Goal: Task Accomplishment & Management: Use online tool/utility

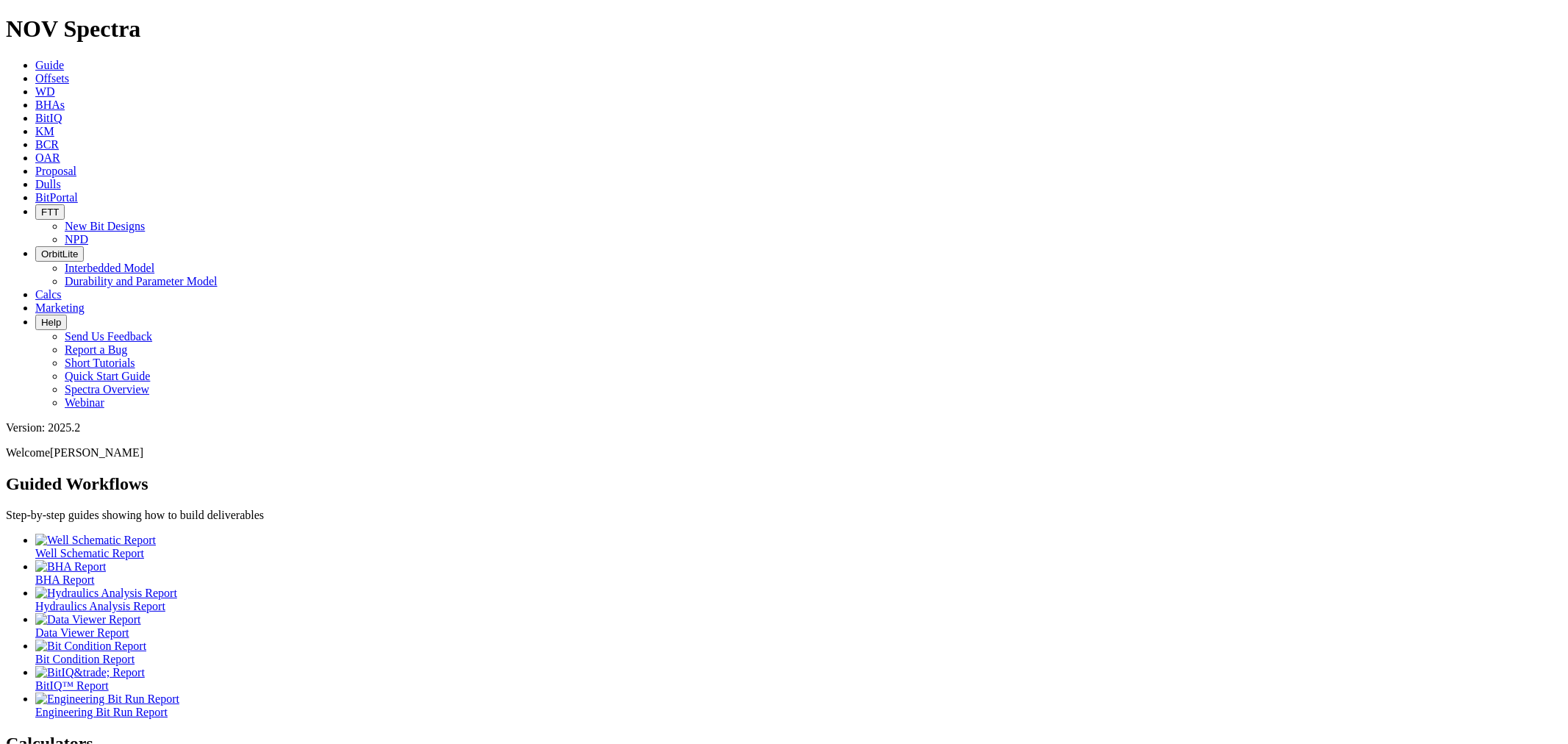
click at [65, 99] on span "BHAs" at bounding box center [49, 104] width 29 height 13
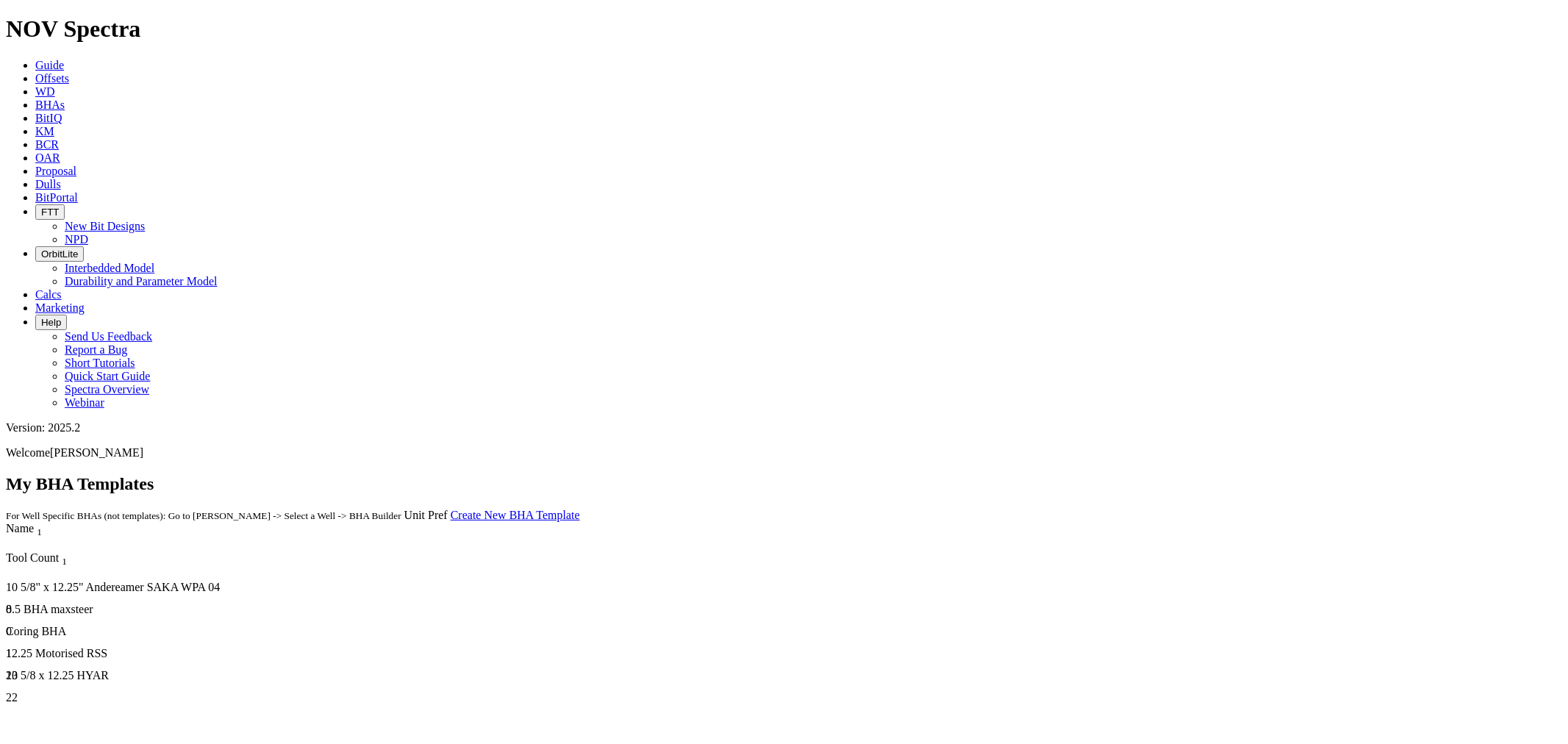
click at [580, 509] on link "Create New BHA Template" at bounding box center [516, 515] width 130 height 13
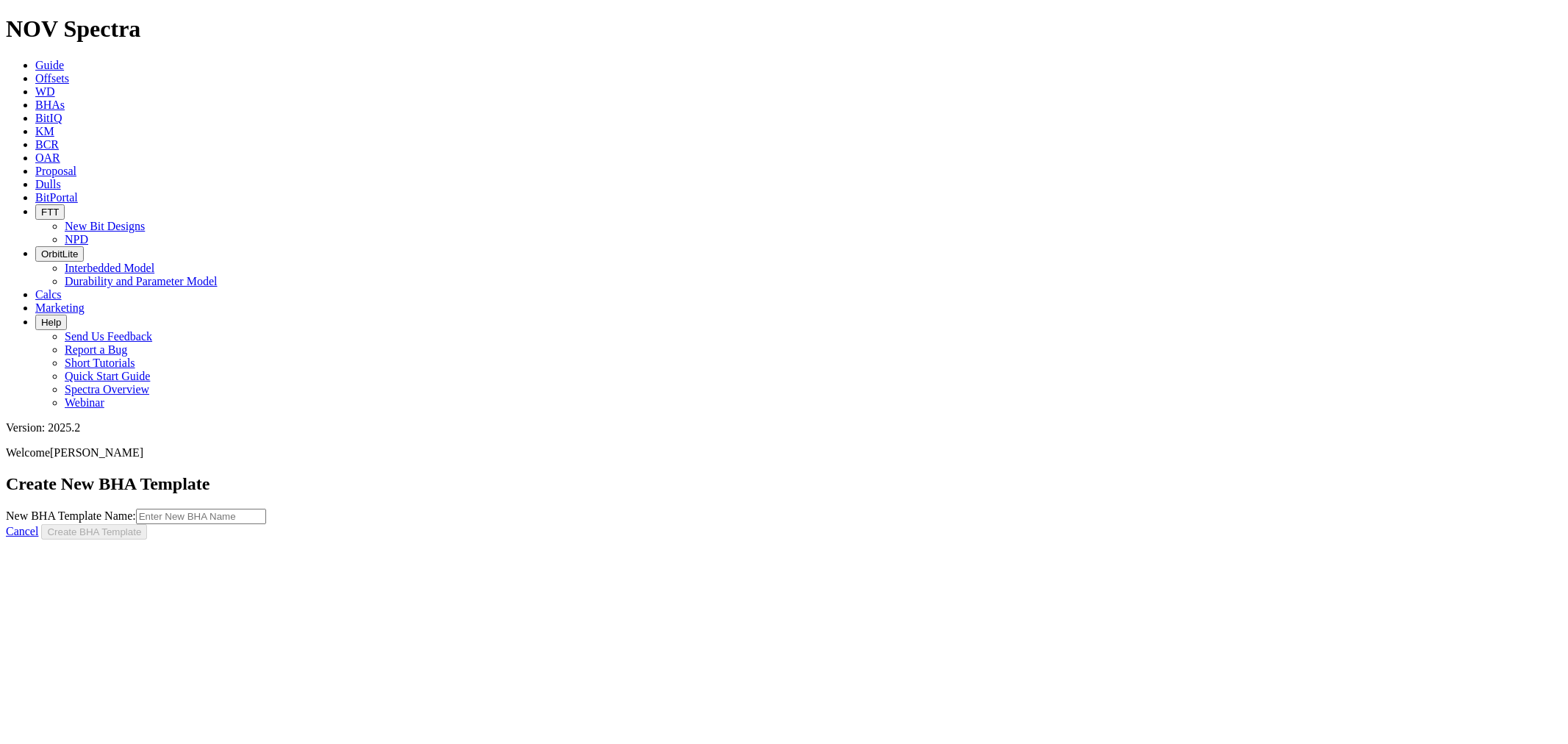
click at [266, 509] on input "New BHA Template Name:" at bounding box center [201, 517] width 131 height 15
type input "Coring"
click at [42, 524] on button "Create BHA Template" at bounding box center [94, 532] width 105 height 15
click at [147, 524] on button "Create BHA Template" at bounding box center [94, 532] width 105 height 15
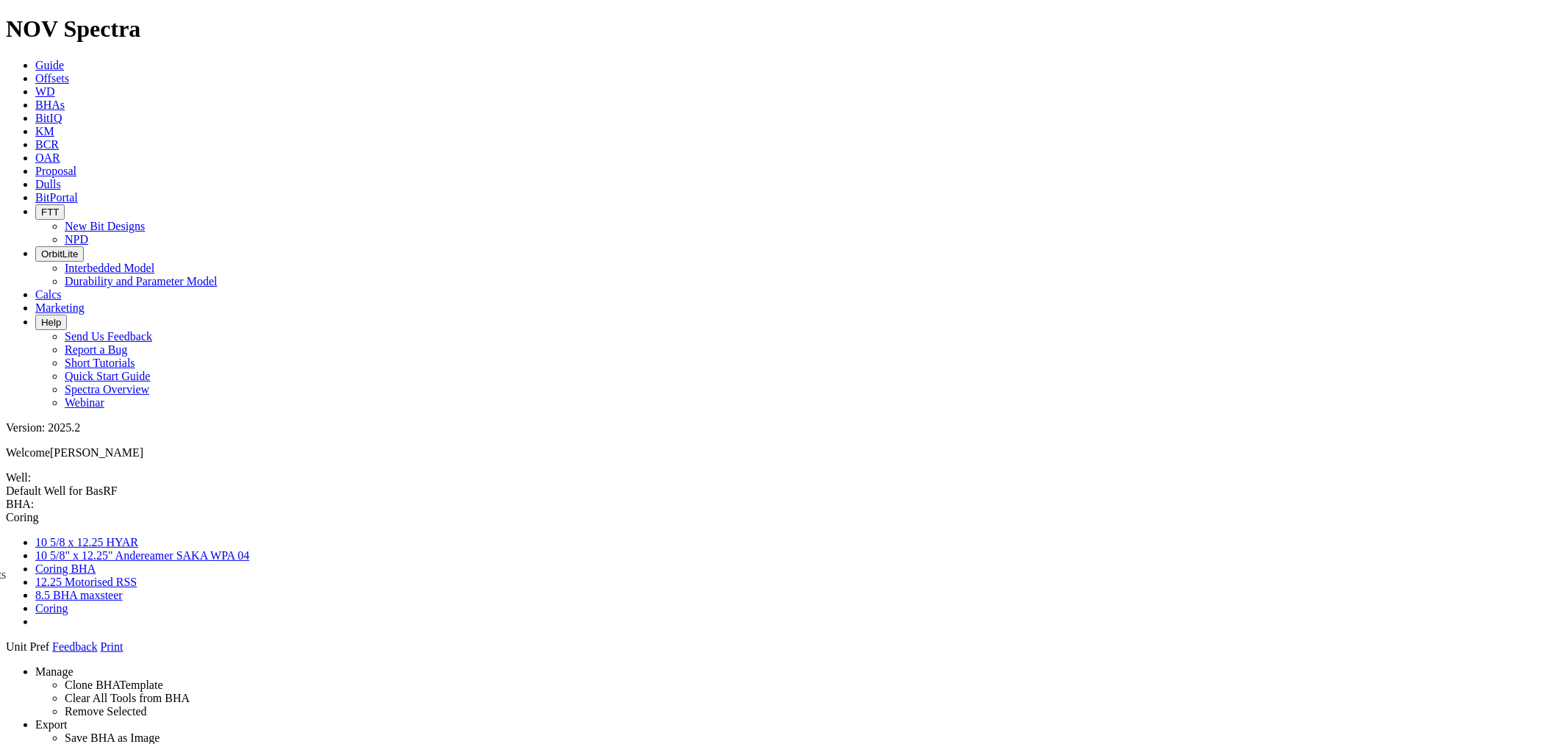
drag, startPoint x: 1376, startPoint y: 507, endPoint x: 753, endPoint y: 709, distance: 654.9
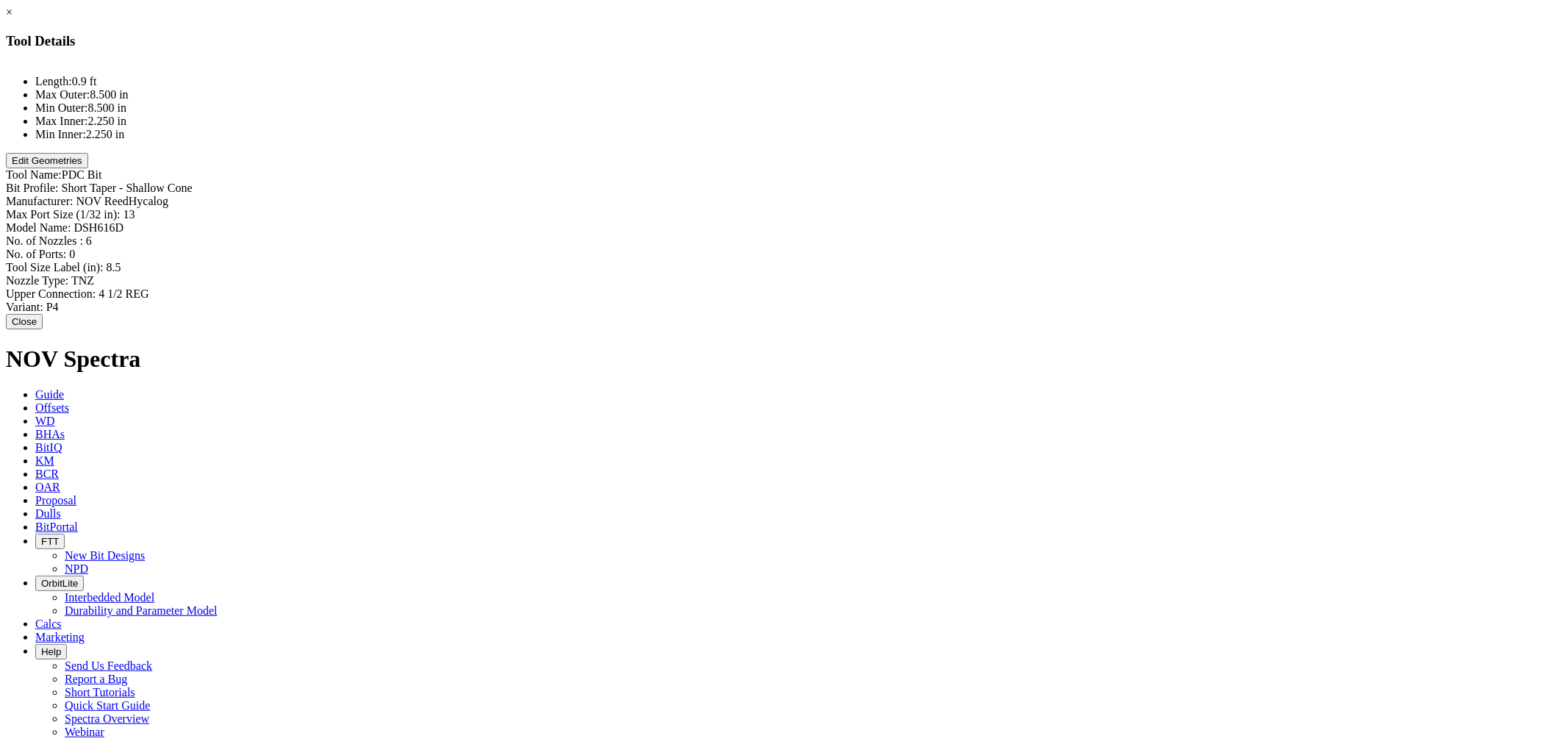
click at [88, 168] on button "Edit Geometries" at bounding box center [46, 161] width 82 height 15
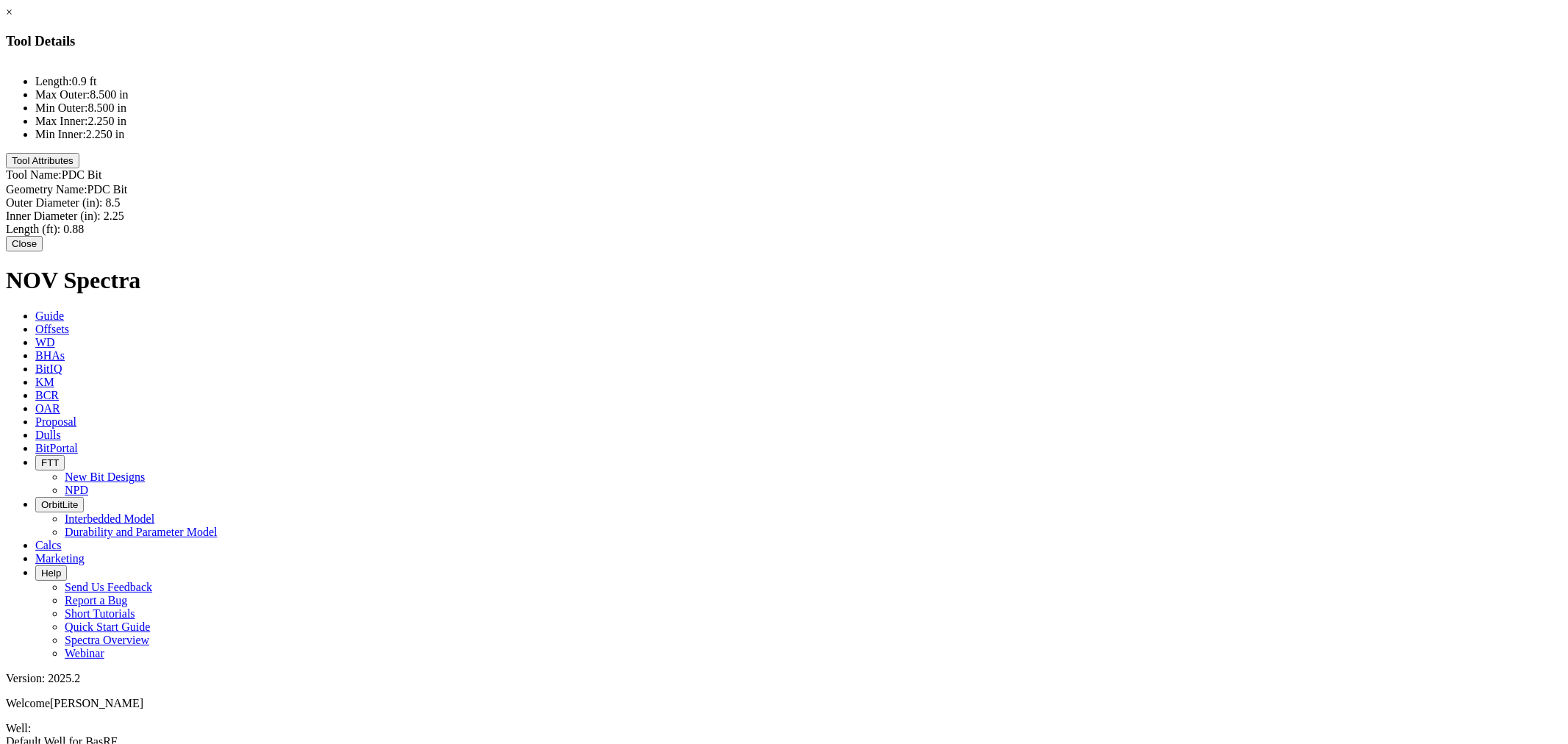
type input "8.5"
click at [947, 196] on div "Outer Diameter (in): 8.5 8.5" at bounding box center [784, 203] width 1556 height 14
click at [752, 182] on div at bounding box center [784, 182] width 412 height 0
click at [631, 63] on div at bounding box center [784, 63] width 1556 height 1
click at [620, 63] on div at bounding box center [784, 63] width 1556 height 1
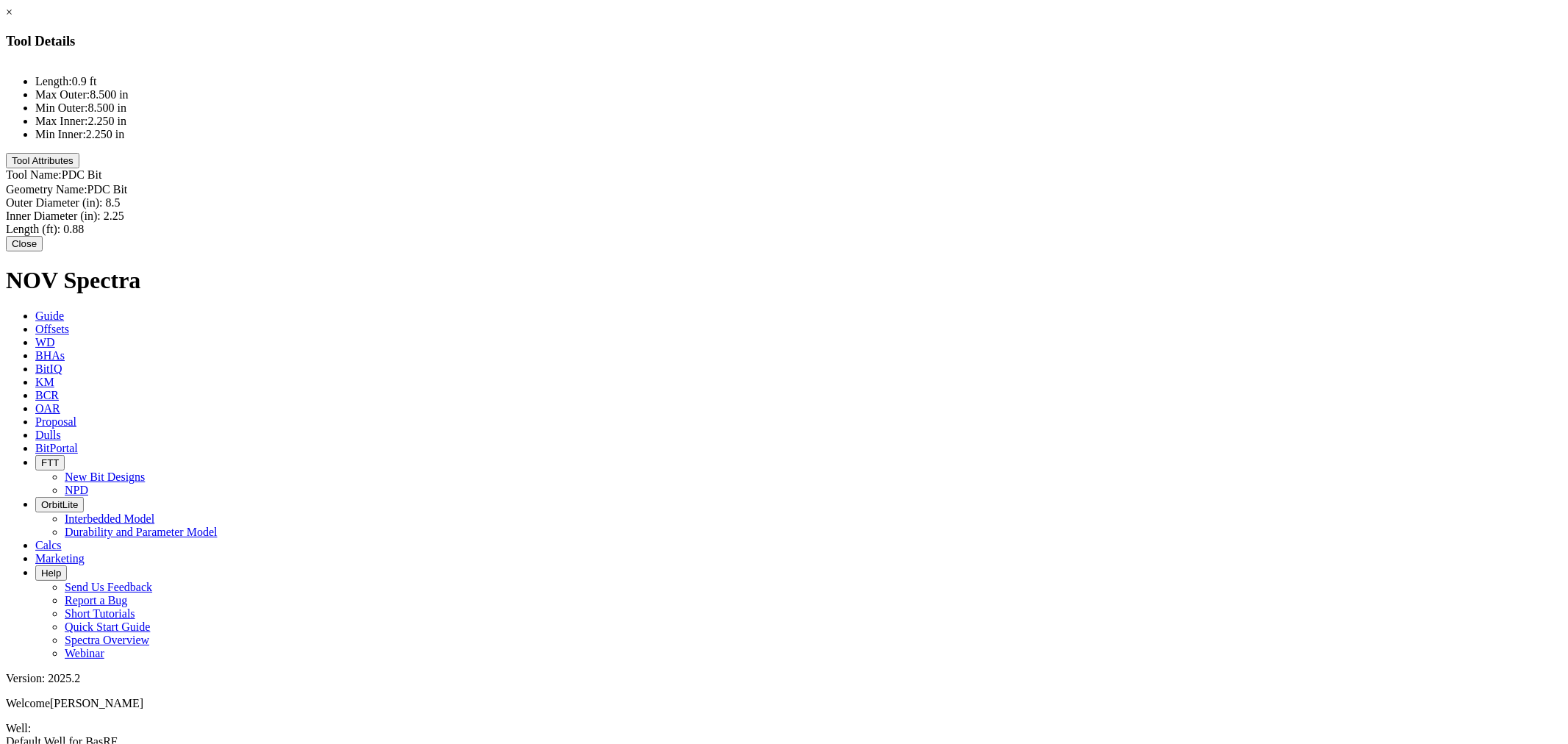
click at [79, 168] on button "Tool Attributes" at bounding box center [43, 161] width 74 height 15
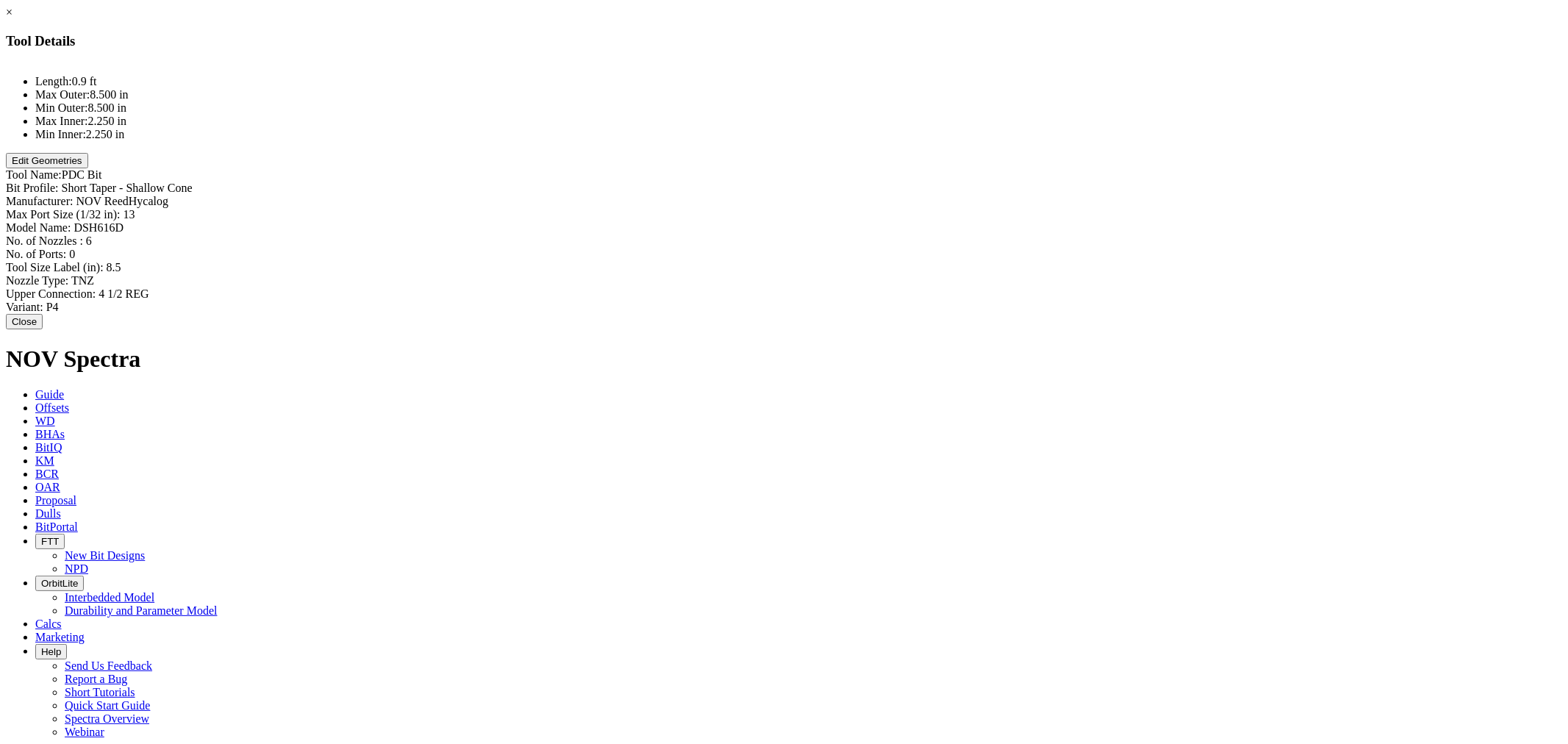
type input "Short Taper - Shallow Cone"
click at [936, 182] on div "Bit Profile: Short Taper - Shallow Cone Short Taper - Shallow Cone" at bounding box center [784, 189] width 1556 height 14
type input "NOV ReedHycalog"
click at [948, 182] on div "Bit Profile: Short Taper - Shallow Cone Short Taper - Shallow Cone Manufacturer…" at bounding box center [784, 249] width 1556 height 134
type input "13"
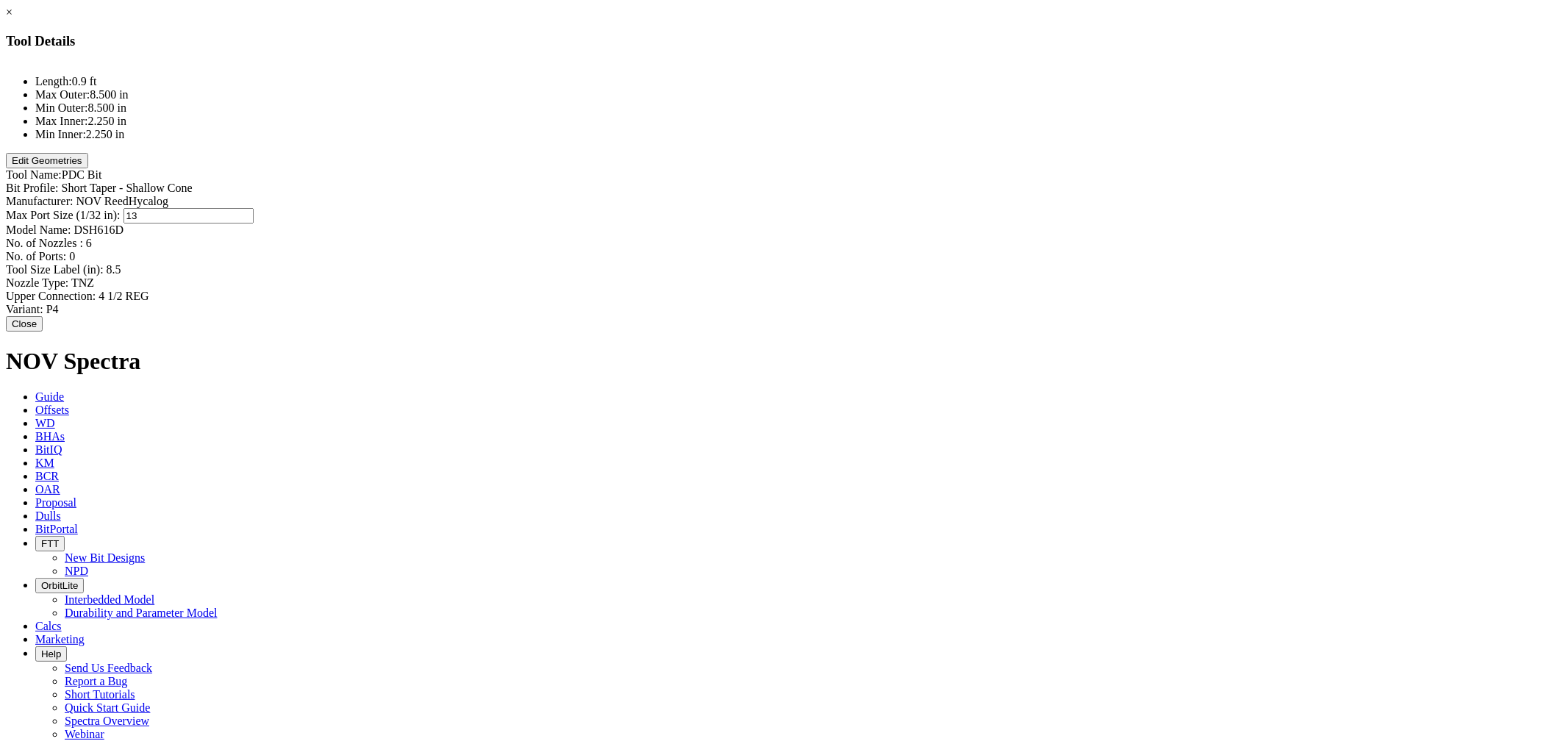
click at [939, 208] on div "Max Port Size (1/32 in): 13 13" at bounding box center [784, 216] width 1556 height 15
type input "DSH616D"
click at [936, 223] on div "Model Name: DSH616D DSH616D" at bounding box center [784, 230] width 1556 height 14
type input "P4"
click at [938, 303] on div "Variant: P4 P4" at bounding box center [784, 310] width 1556 height 14
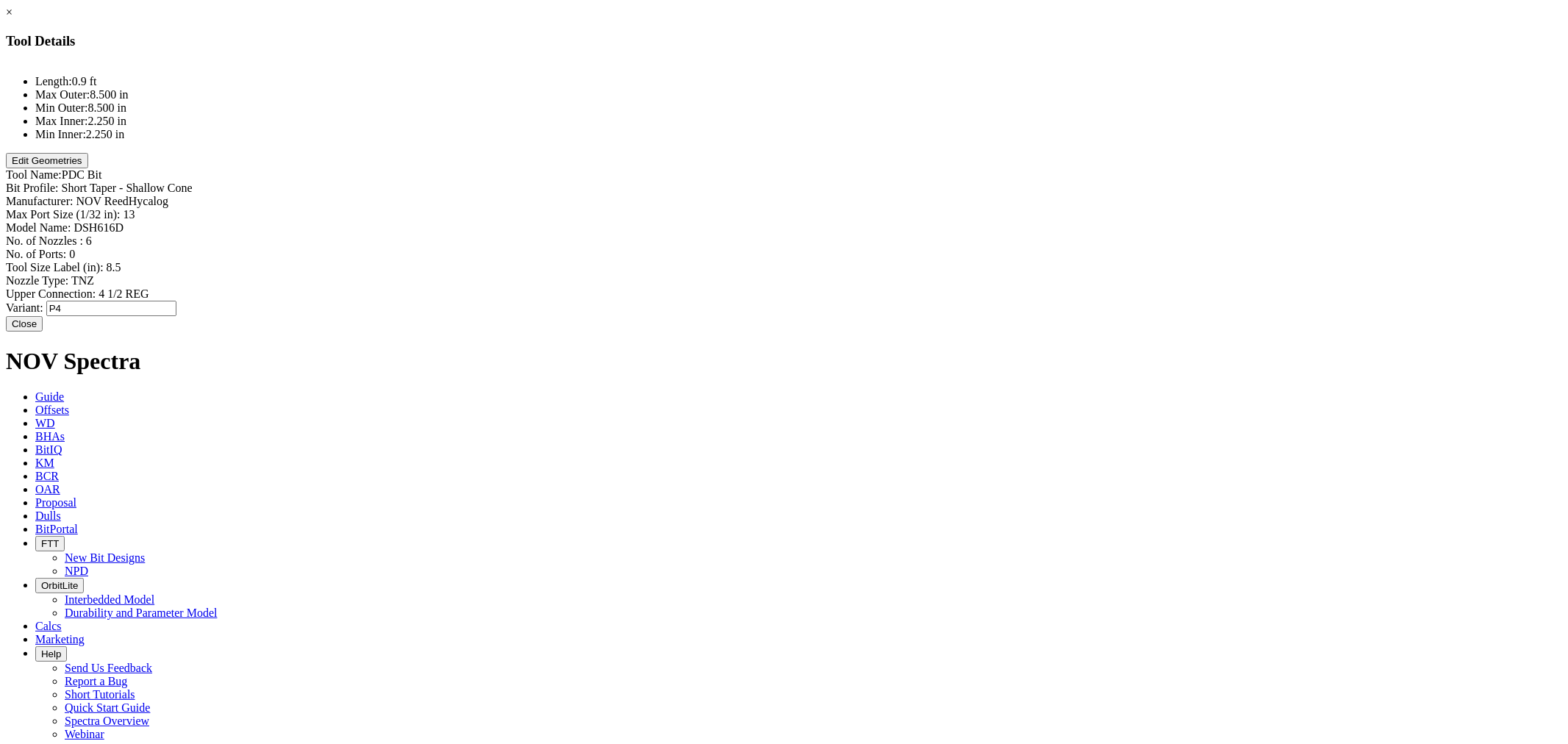
click at [641, 102] on li "Max Outer: 8.500 in" at bounding box center [798, 95] width 1526 height 14
click at [642, 63] on div at bounding box center [784, 63] width 1556 height 1
click at [43, 314] on button "Close" at bounding box center [24, 322] width 37 height 15
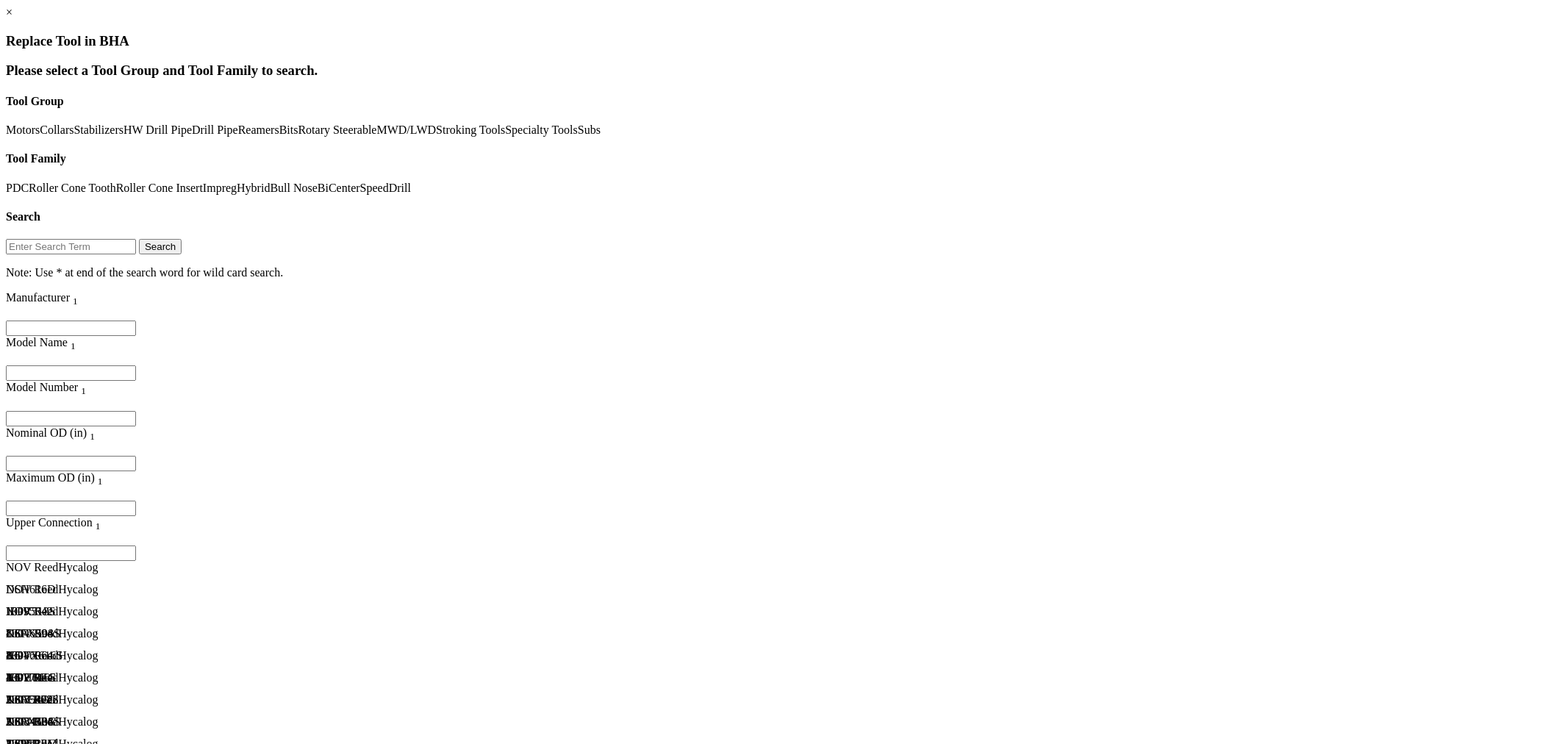
click at [278, 194] on link "Bull Nose" at bounding box center [293, 188] width 47 height 13
click at [136, 239] on input "text" at bounding box center [71, 247] width 131 height 15
type input "corehead"
click at [139, 239] on button "Search" at bounding box center [161, 247] width 43 height 15
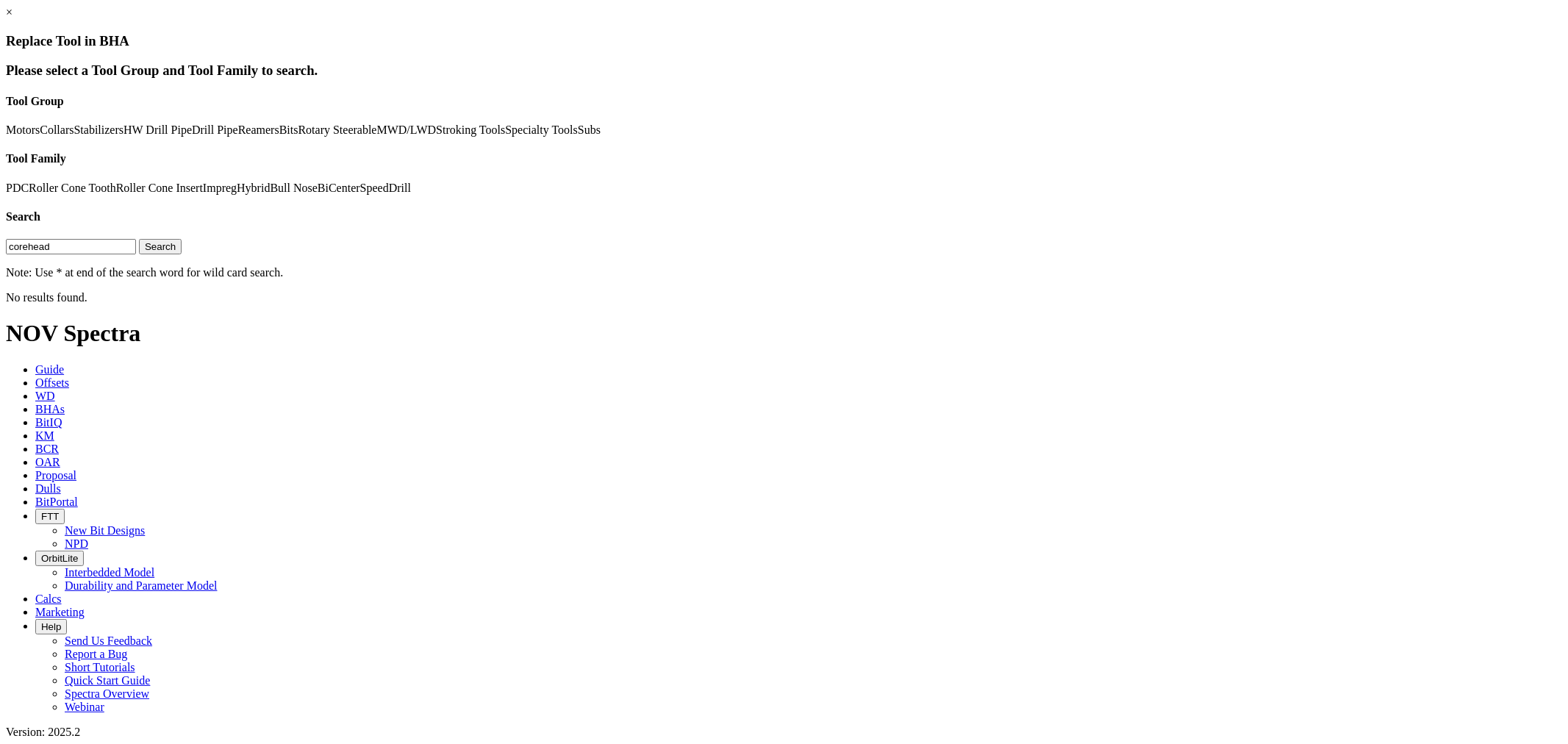
click at [29, 182] on link "PDC" at bounding box center [17, 188] width 23 height 13
click at [136, 239] on input "corehead" at bounding box center [71, 247] width 131 height 15
click at [182, 239] on button "Search" at bounding box center [161, 247] width 43 height 15
click at [268, 182] on link "Hybrid" at bounding box center [253, 188] width 33 height 13
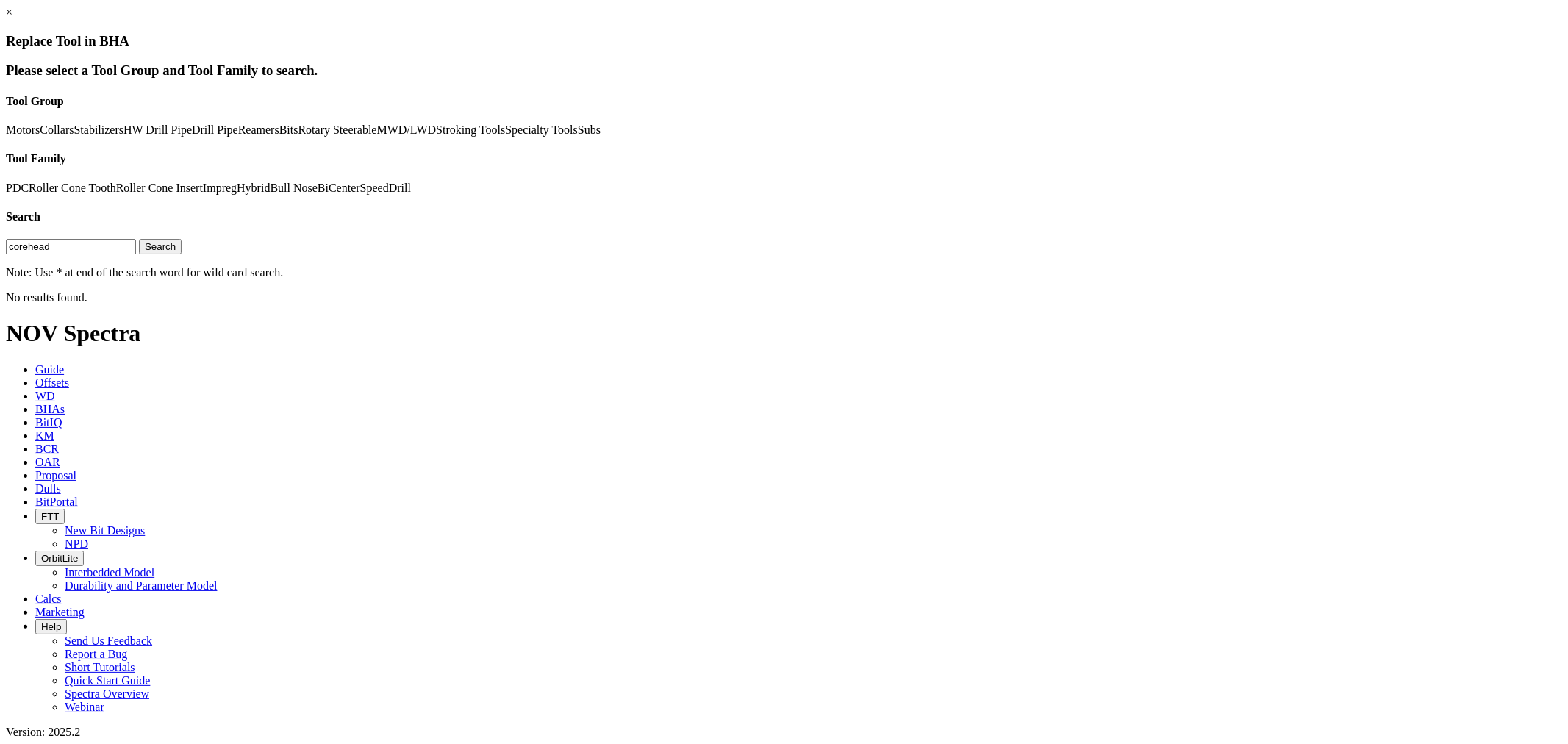
click at [360, 194] on link "SpeedDrill" at bounding box center [385, 188] width 50 height 13
click at [317, 194] on link "BiCenter" at bounding box center [339, 188] width 43 height 13
click at [360, 194] on link "SpeedDrill" at bounding box center [385, 188] width 50 height 13
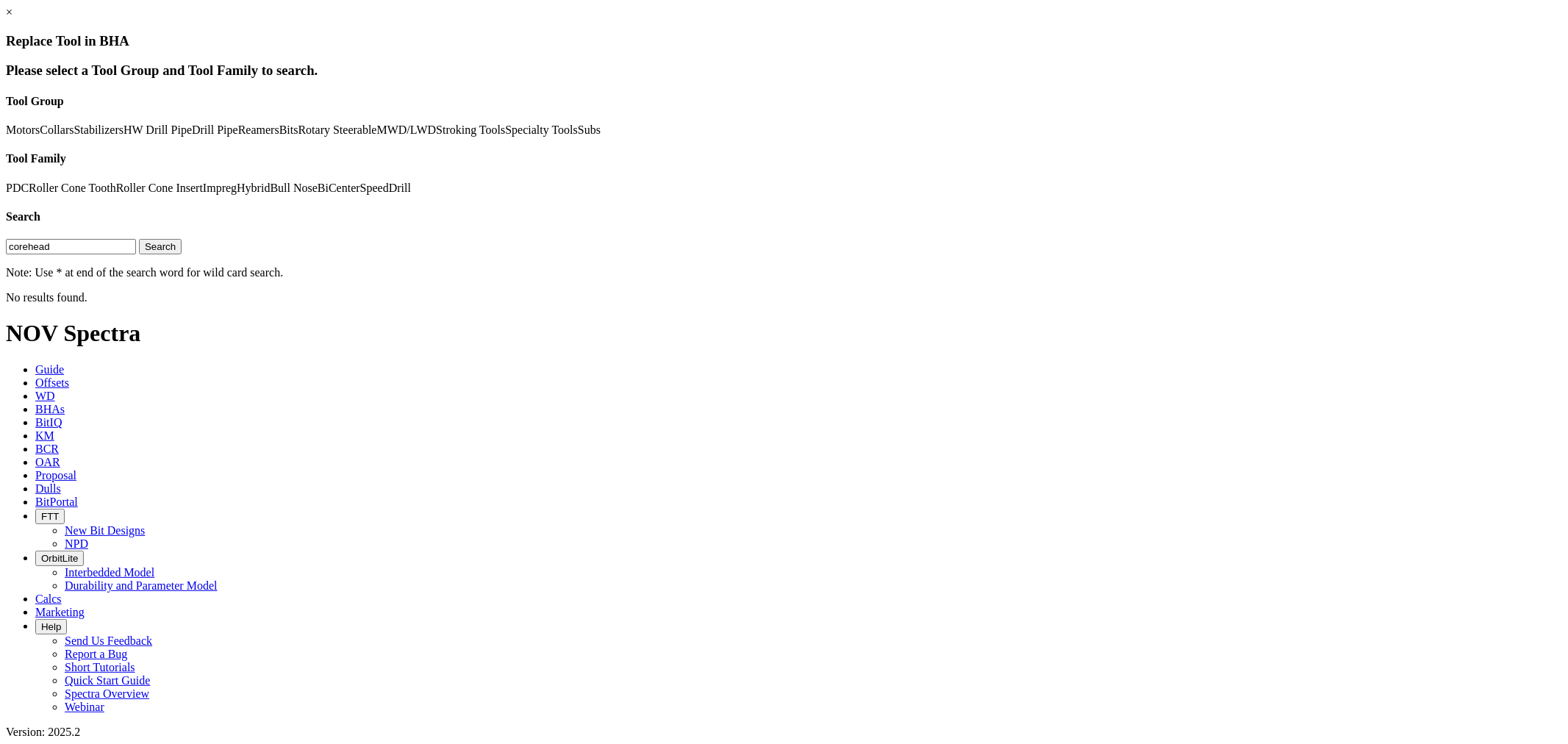
click at [280, 136] on link "Bits" at bounding box center [289, 130] width 19 height 13
click at [237, 182] on link "Impreg" at bounding box center [220, 188] width 34 height 13
click at [203, 182] on link "Roller Cone Insert" at bounding box center [160, 188] width 87 height 13
click at [182, 239] on button "Search" at bounding box center [161, 247] width 43 height 15
click at [13, 18] on link "×" at bounding box center [9, 12] width 7 height 13
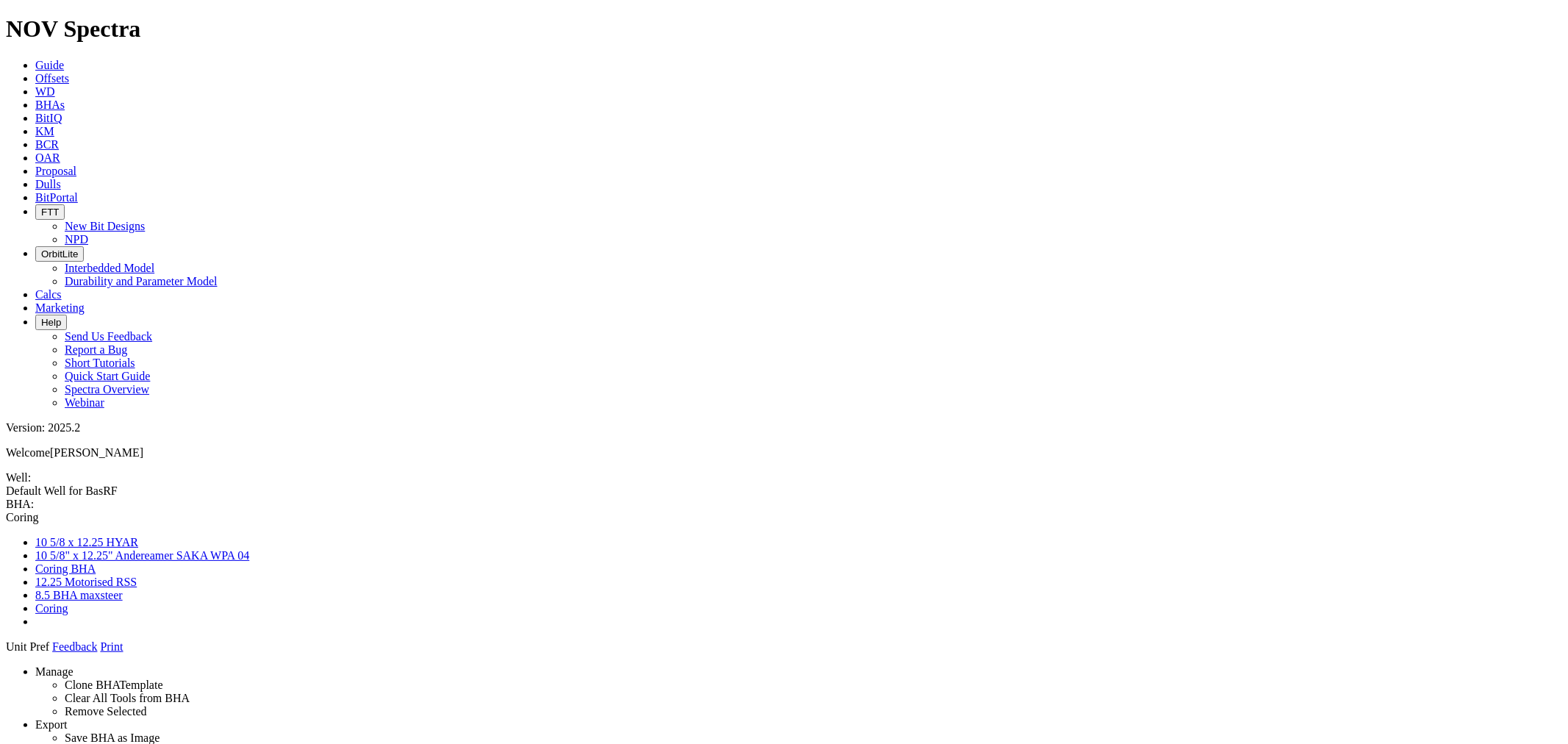
drag, startPoint x: 745, startPoint y: 709, endPoint x: 596, endPoint y: 480, distance: 273.2
